Goal: Transaction & Acquisition: Purchase product/service

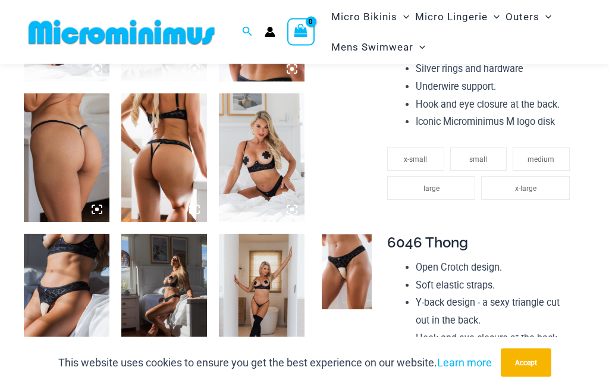
scroll to position [593, 0]
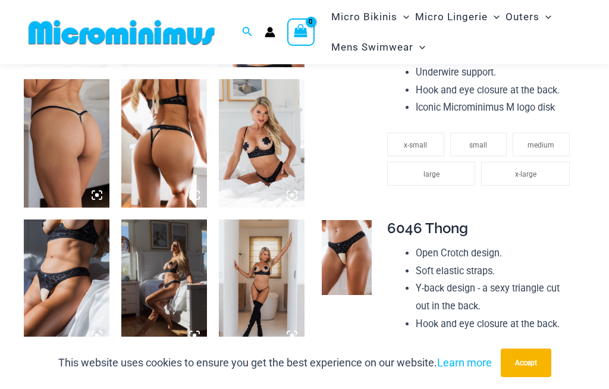
click at [266, 280] on img at bounding box center [262, 283] width 86 height 128
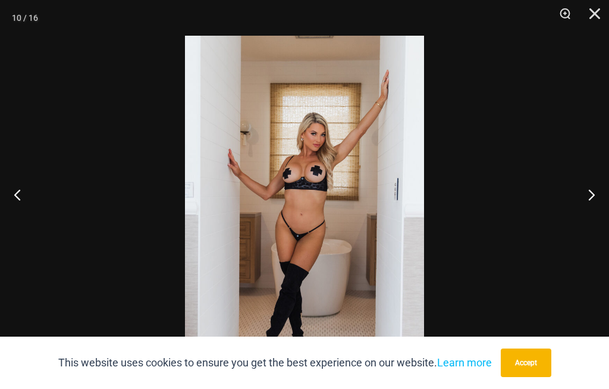
click at [587, 216] on button "Next" at bounding box center [586, 194] width 45 height 59
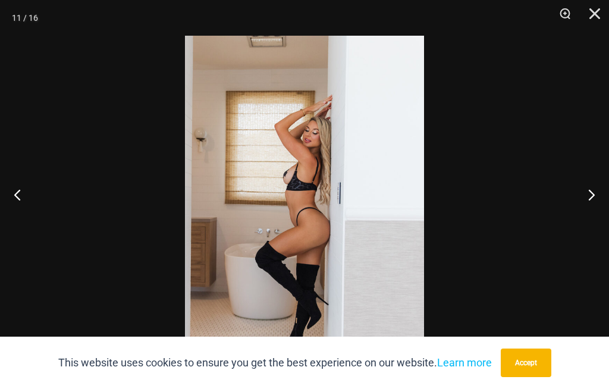
click at [592, 210] on button "Next" at bounding box center [586, 194] width 45 height 59
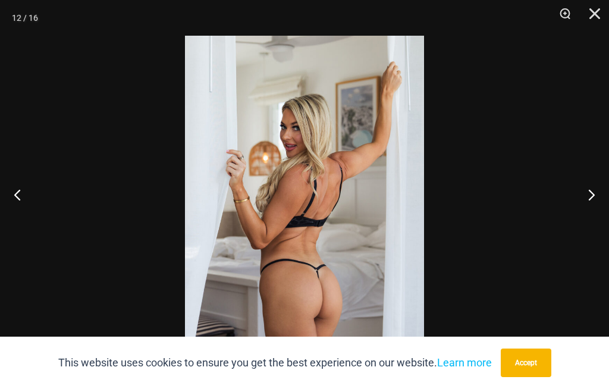
click at [591, 207] on button "Next" at bounding box center [586, 194] width 45 height 59
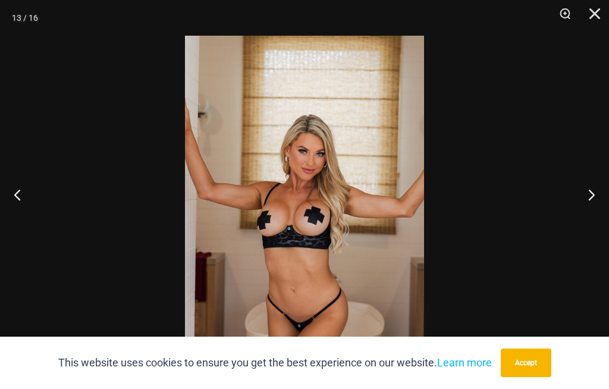
click at [592, 212] on button "Next" at bounding box center [586, 194] width 45 height 59
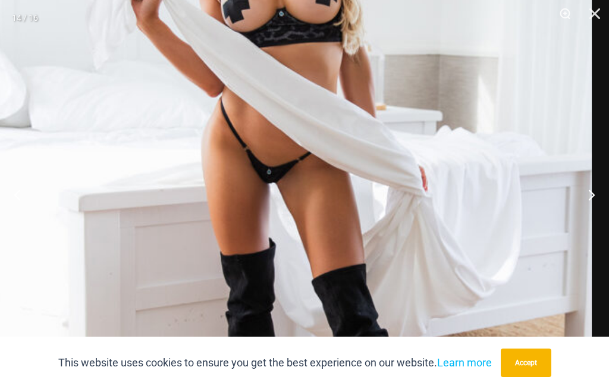
click at [594, 211] on button "Next" at bounding box center [586, 194] width 45 height 59
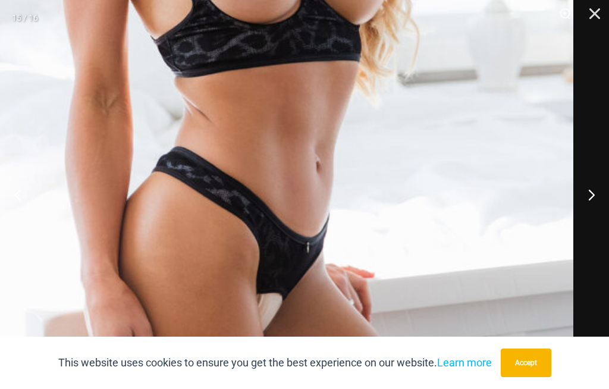
click at [592, 215] on button "Next" at bounding box center [586, 194] width 45 height 59
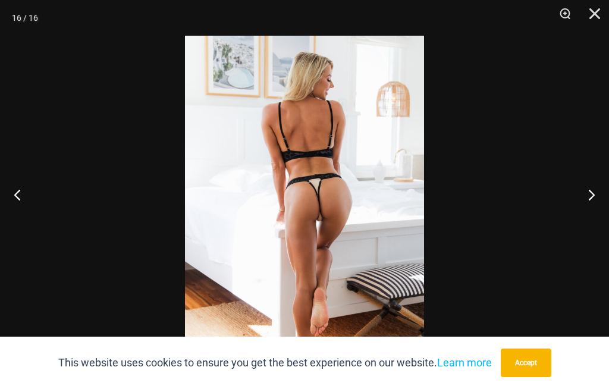
click at [593, 209] on button "Next" at bounding box center [586, 194] width 45 height 59
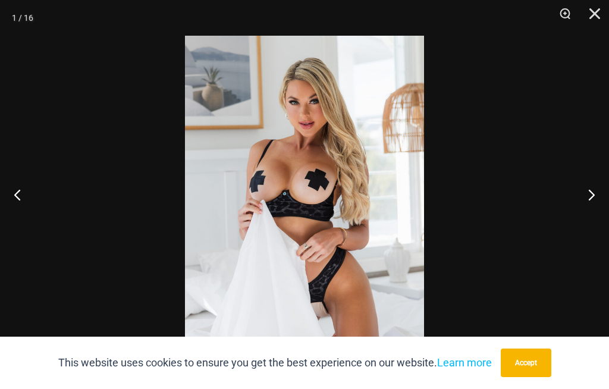
click at [593, 207] on button "Next" at bounding box center [586, 194] width 45 height 59
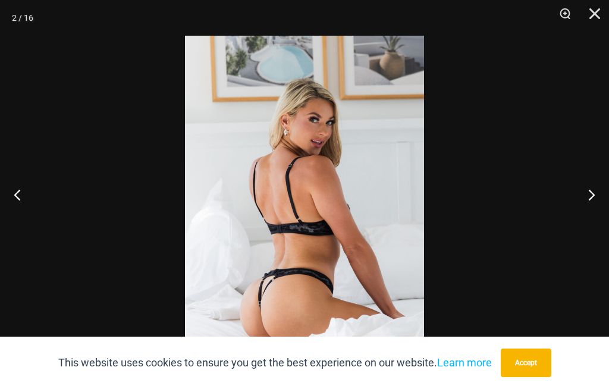
click at [592, 18] on button "Close" at bounding box center [590, 18] width 30 height 36
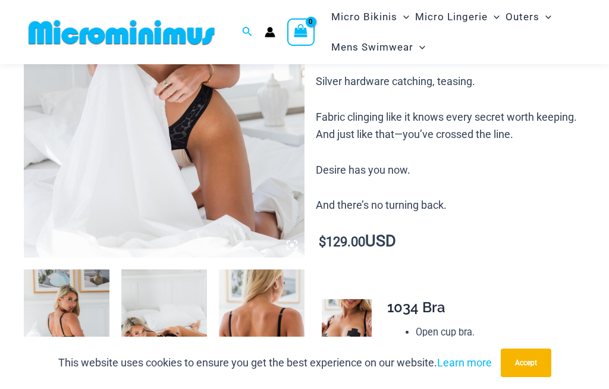
scroll to position [262, 0]
